Goal: Task Accomplishment & Management: Manage account settings

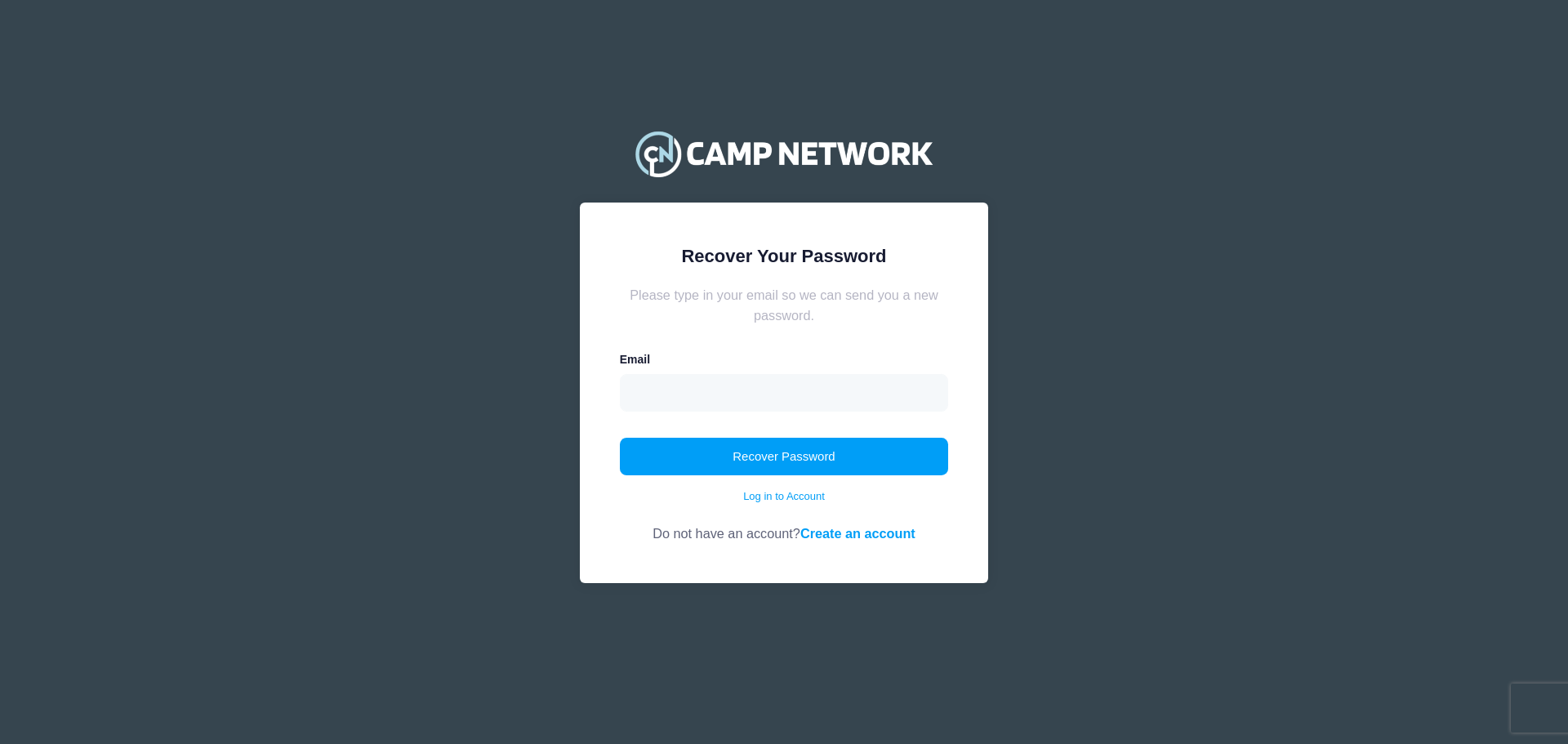
type input "[EMAIL_ADDRESS][DOMAIN_NAME]"
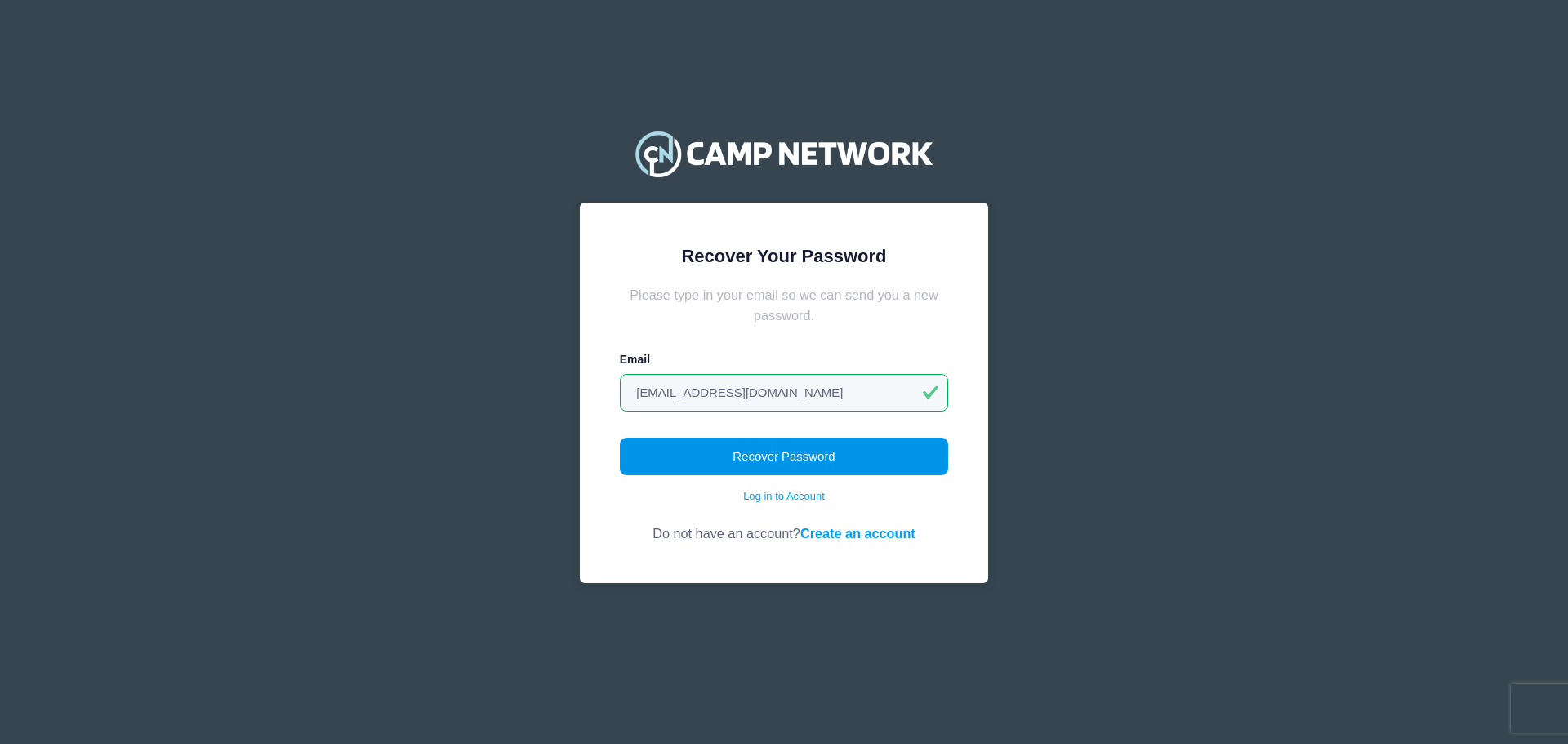
click at [800, 451] on button "Recover Password" at bounding box center [784, 455] width 329 height 37
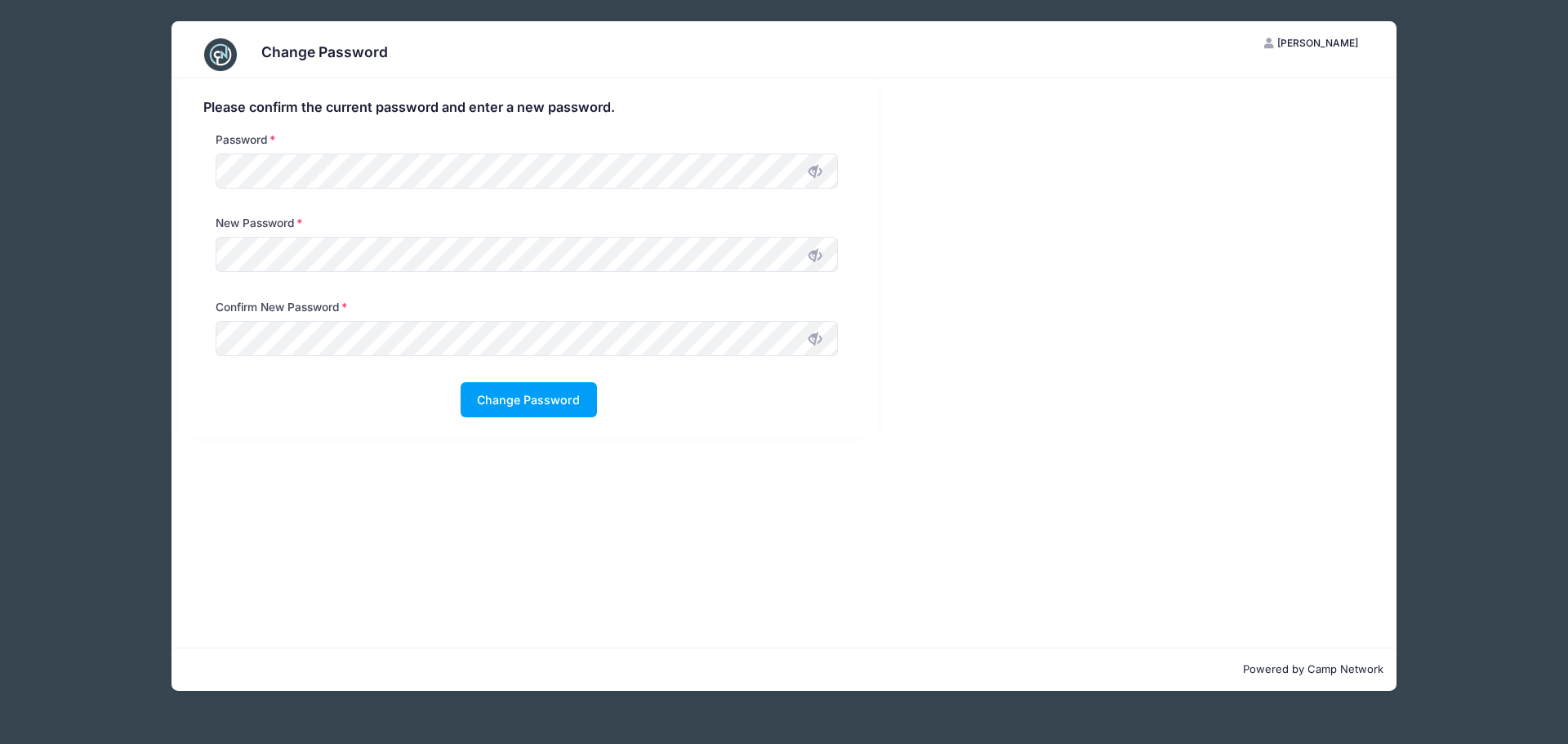
click at [337, 234] on div "New Password" at bounding box center [527, 247] width 638 height 65
click at [327, 276] on div "New Password" at bounding box center [527, 247] width 638 height 65
click at [814, 168] on icon at bounding box center [815, 171] width 13 height 13
click at [163, 168] on div "Change Password NC Narissa Cepeda My Account Logout Please confirm the current …" at bounding box center [783, 355] width 1470 height 712
click at [509, 400] on button "Change Password" at bounding box center [528, 399] width 136 height 35
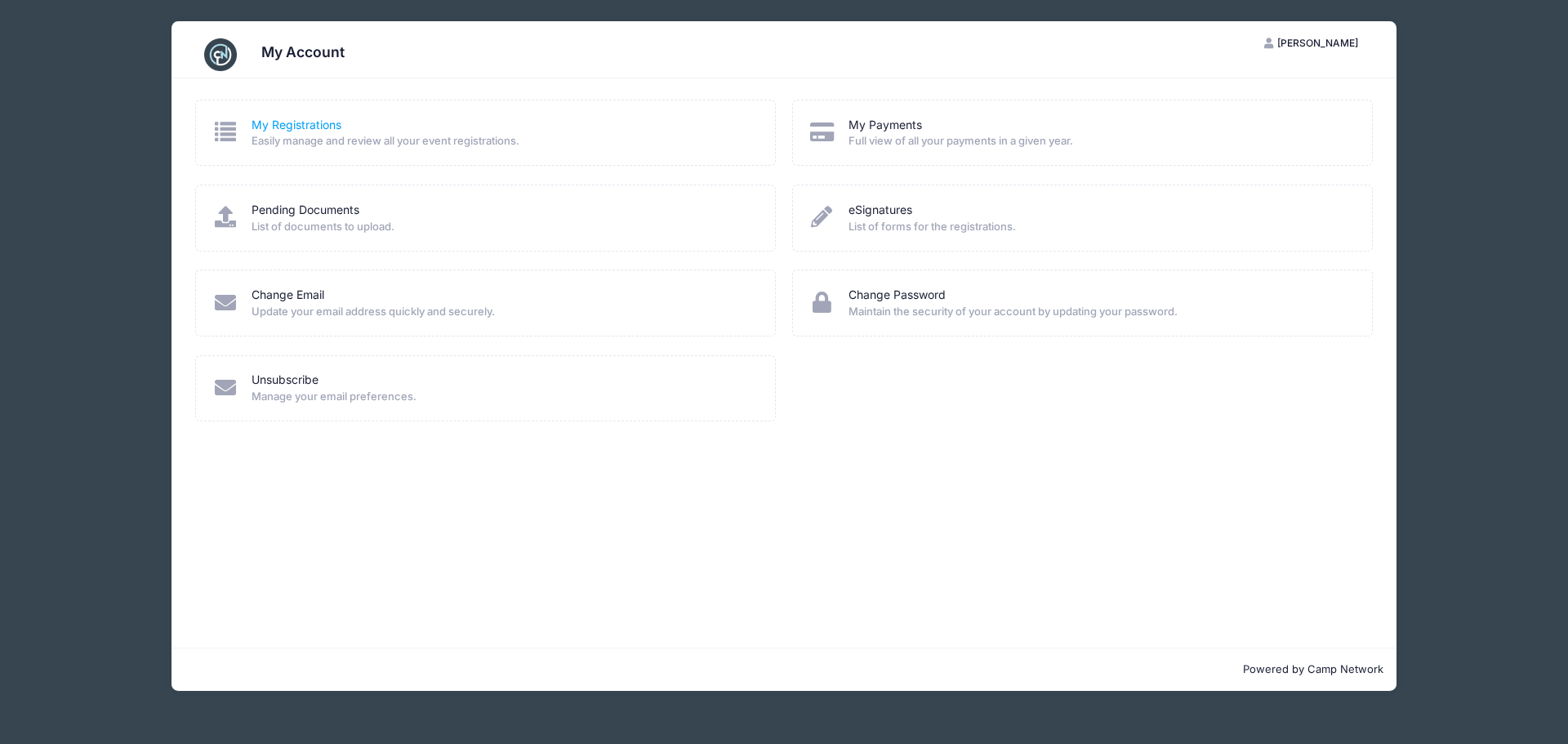
click at [287, 120] on link "My Registrations" at bounding box center [296, 125] width 90 height 17
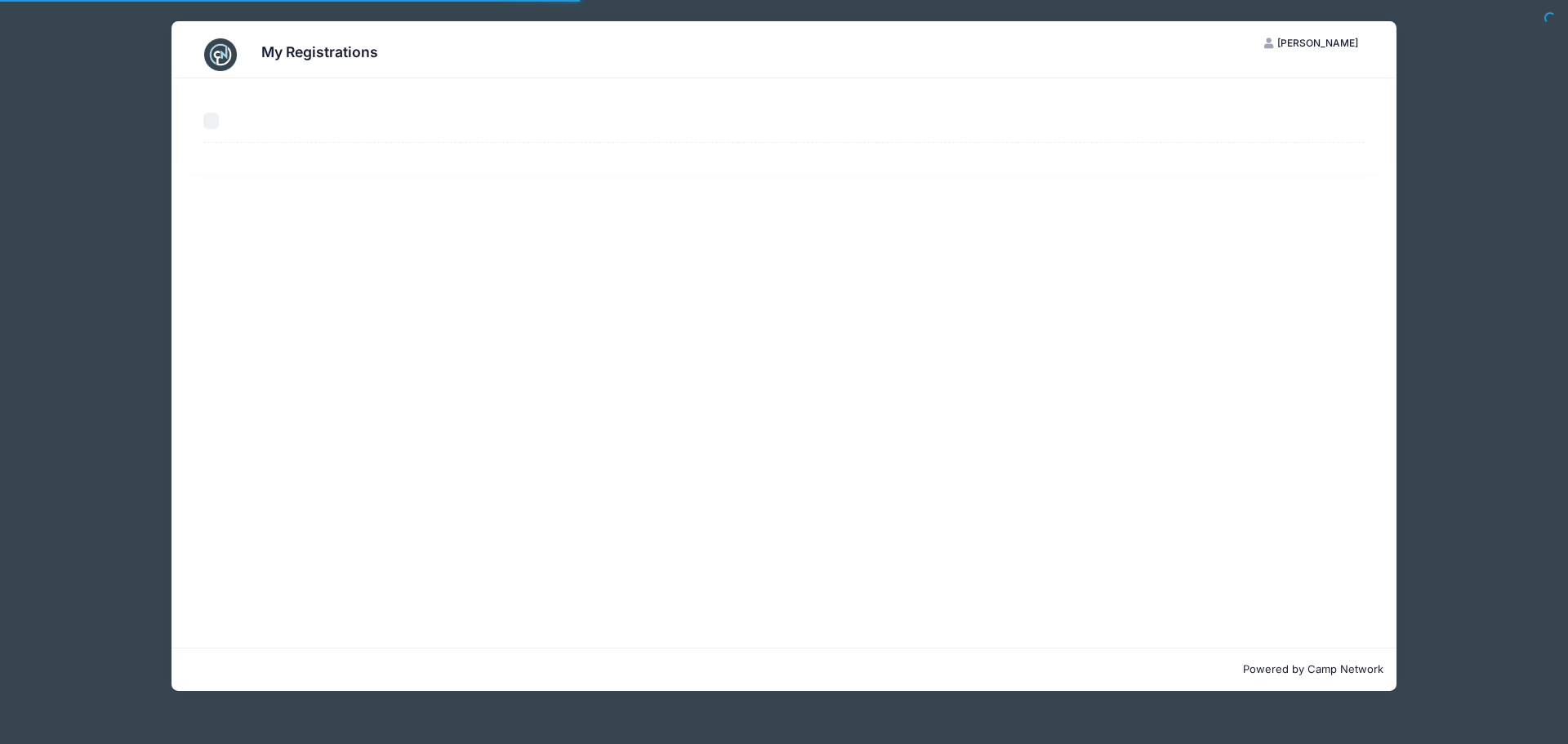
select select "50"
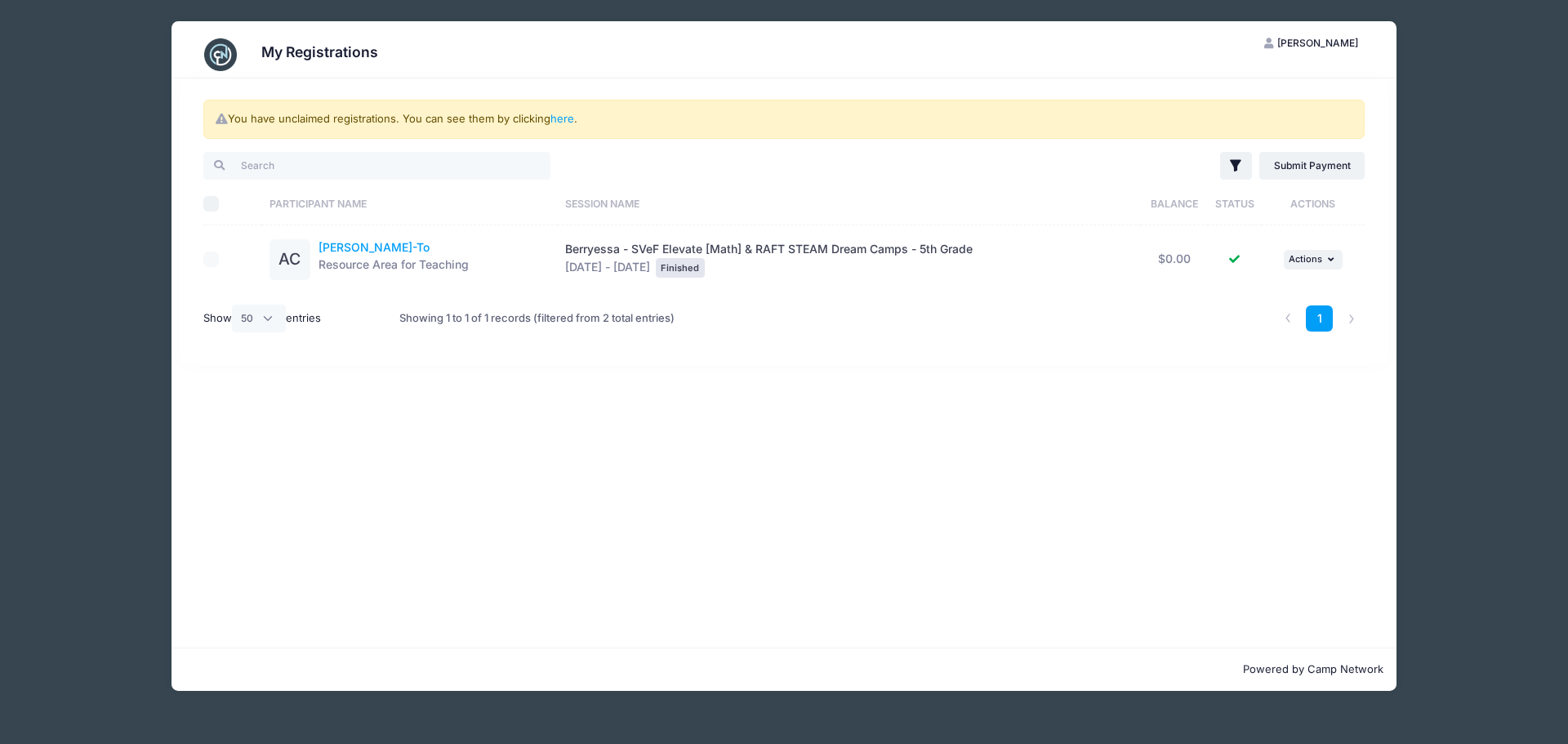
click at [376, 251] on link "Audrey Cepeda-To" at bounding box center [374, 246] width 111 height 14
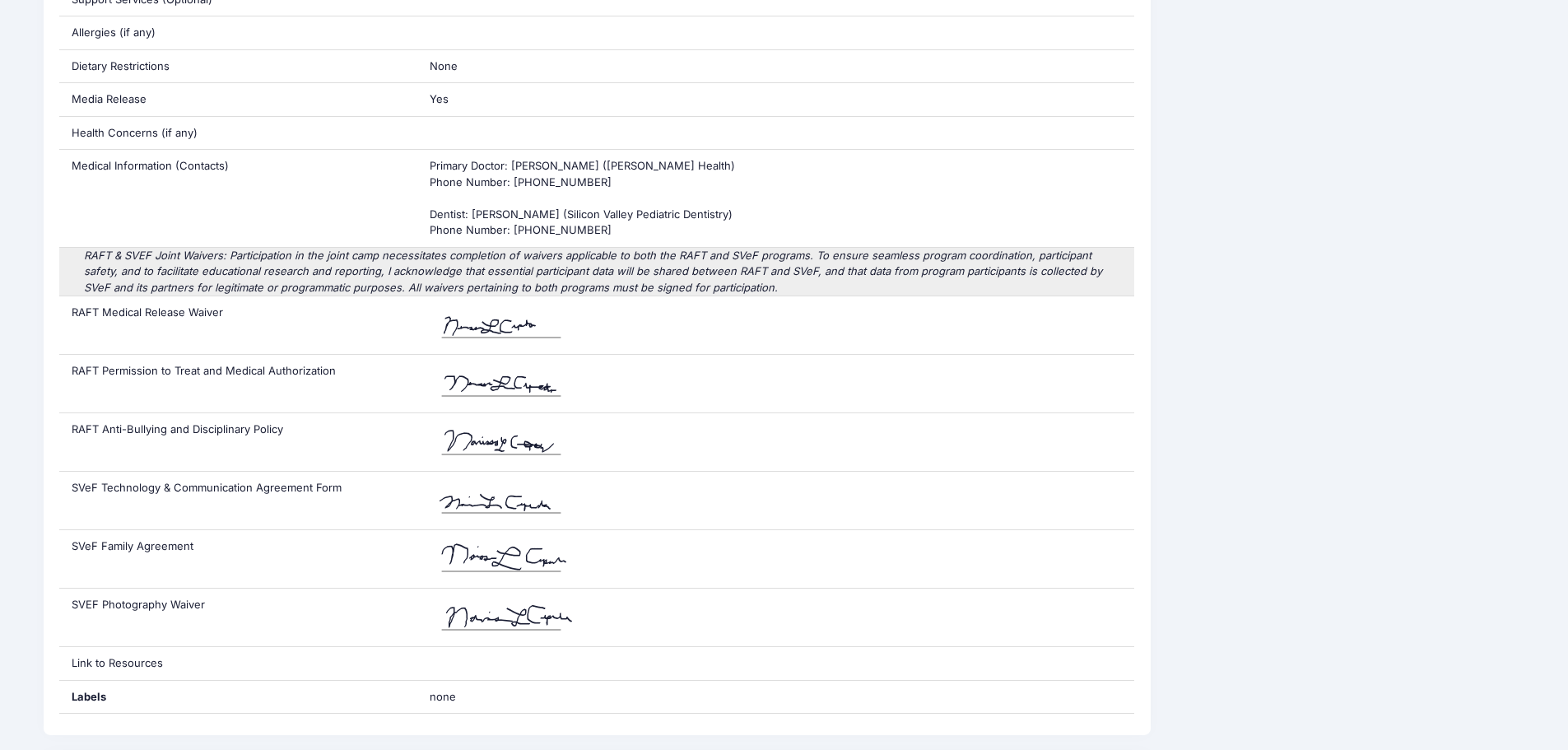
scroll to position [1150, 0]
